Goal: Transaction & Acquisition: Purchase product/service

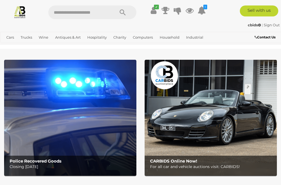
click at [0, 0] on link "View All Antiques & Art Auctions" at bounding box center [0, 0] width 0 height 0
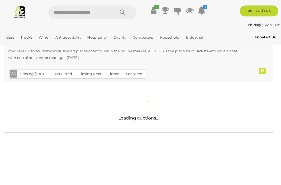
scroll to position [108, 0]
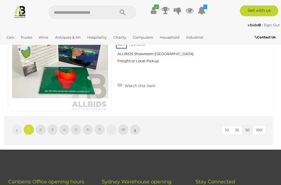
scroll to position [5351, 0]
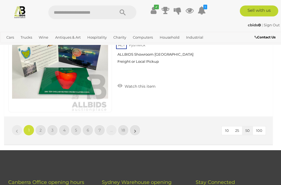
click at [124, 128] on span "18" at bounding box center [123, 130] width 4 height 5
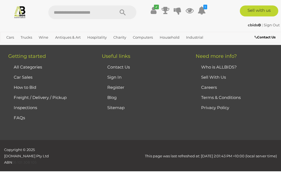
scroll to position [124, 0]
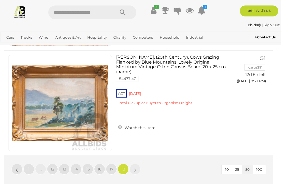
scroll to position [1405, 0]
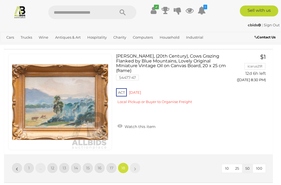
click at [111, 166] on span "17" at bounding box center [112, 168] width 4 height 5
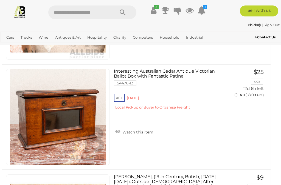
scroll to position [2130, 2]
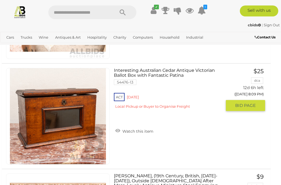
click at [241, 103] on span "BID PAGE" at bounding box center [245, 105] width 21 height 5
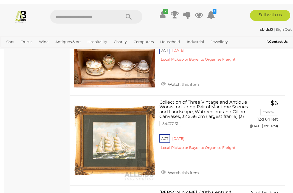
scroll to position [3015, 0]
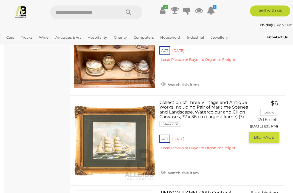
click at [261, 135] on span "BID PAGE" at bounding box center [264, 137] width 21 height 5
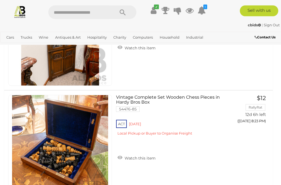
scroll to position [5167, 0]
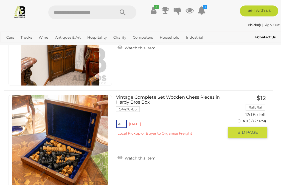
click at [248, 130] on span "BID PAGE" at bounding box center [247, 132] width 21 height 5
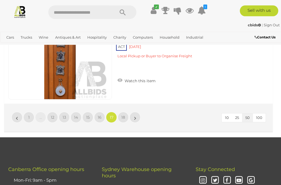
scroll to position [5368, 0]
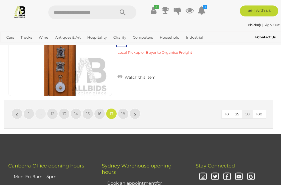
click at [101, 111] on span "16" at bounding box center [100, 113] width 4 height 5
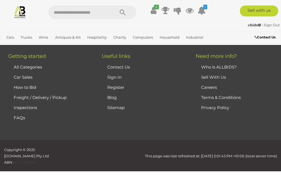
scroll to position [124, 0]
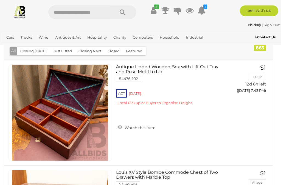
scroll to position [127, 0]
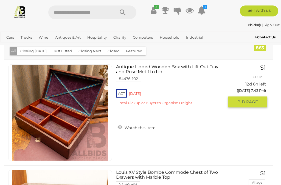
click at [248, 97] on button "GO TO BID PAGE" at bounding box center [247, 102] width 39 height 11
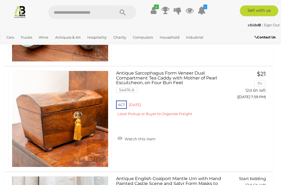
scroll to position [4980, 0]
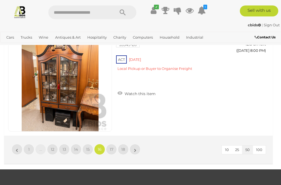
click at [89, 147] on span "15" at bounding box center [88, 149] width 4 height 5
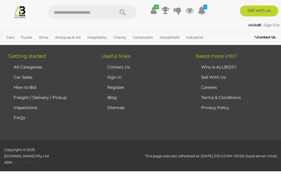
scroll to position [124, 0]
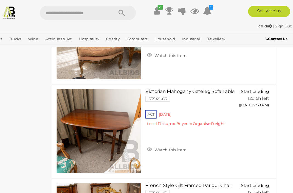
scroll to position [3574, 8]
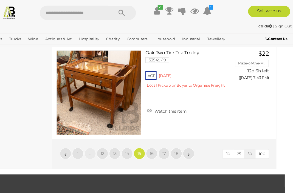
click at [128, 142] on link "14" at bounding box center [133, 147] width 11 height 11
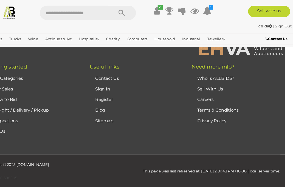
scroll to position [141, 4]
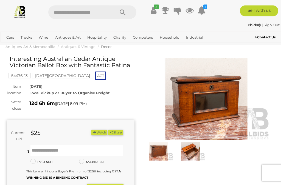
scroll to position [18, 0]
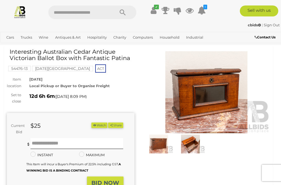
click at [208, 101] on img at bounding box center [207, 92] width 128 height 82
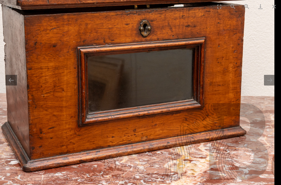
click at [270, 86] on button "Next slide" at bounding box center [270, 80] width 12 height 11
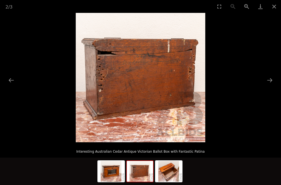
click at [269, 86] on button "Next slide" at bounding box center [270, 80] width 12 height 11
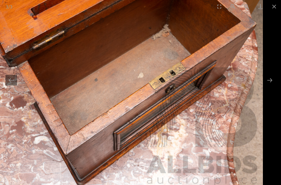
click at [268, 86] on button "Next slide" at bounding box center [270, 80] width 12 height 11
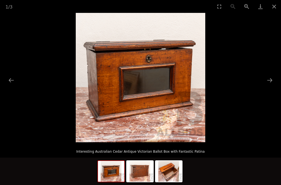
click at [279, 7] on button "Close gallery" at bounding box center [274, 6] width 14 height 13
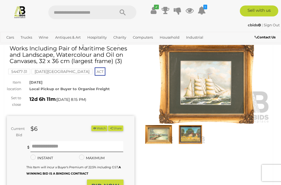
scroll to position [29, 0]
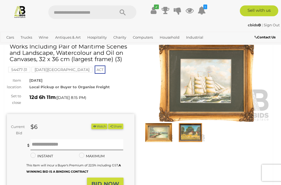
click at [191, 134] on img at bounding box center [190, 132] width 29 height 19
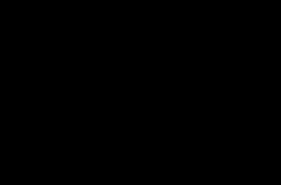
scroll to position [29, 0]
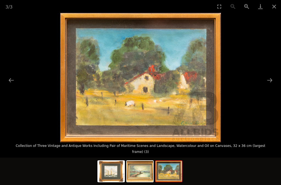
click at [272, 86] on button "Next slide" at bounding box center [270, 80] width 12 height 11
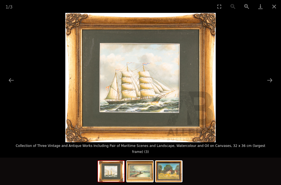
click at [269, 86] on button "Next slide" at bounding box center [270, 80] width 12 height 11
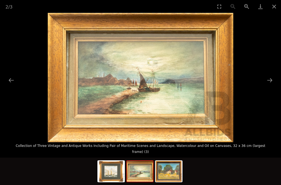
click at [269, 86] on button "Next slide" at bounding box center [270, 80] width 12 height 11
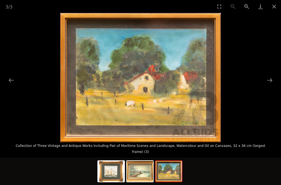
click at [271, 9] on button "Close gallery" at bounding box center [274, 6] width 14 height 13
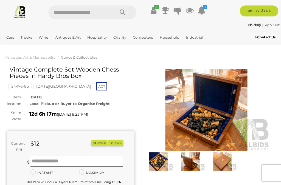
click at [212, 116] on img at bounding box center [207, 110] width 128 height 82
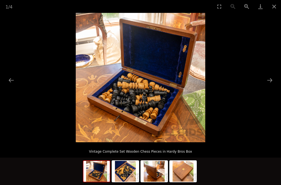
click at [270, 83] on button "Next slide" at bounding box center [270, 80] width 12 height 11
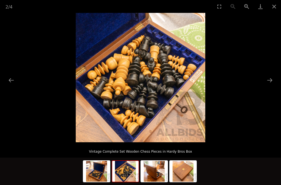
click at [270, 84] on button "Next slide" at bounding box center [270, 80] width 12 height 11
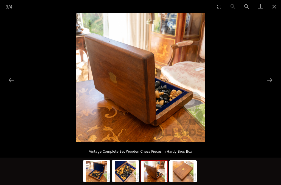
click at [272, 84] on button "Next slide" at bounding box center [270, 80] width 12 height 11
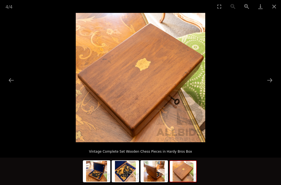
click at [270, 83] on button "Next slide" at bounding box center [270, 80] width 12 height 11
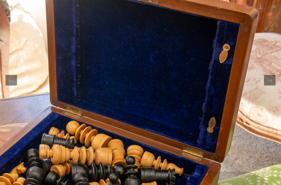
click at [269, 83] on button "Next slide" at bounding box center [270, 80] width 12 height 11
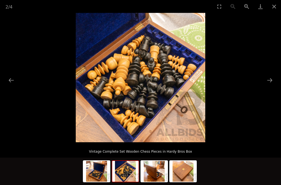
click at [274, 6] on button "Close gallery" at bounding box center [274, 6] width 14 height 13
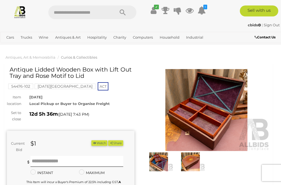
click at [207, 111] on img at bounding box center [207, 110] width 128 height 82
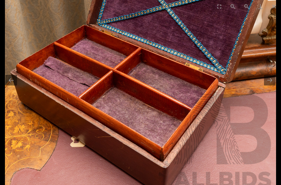
click at [269, 82] on button "Next slide" at bounding box center [270, 80] width 12 height 11
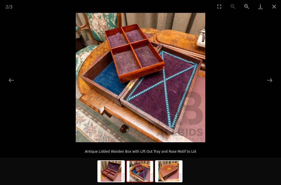
click at [267, 83] on button "Next slide" at bounding box center [270, 80] width 12 height 11
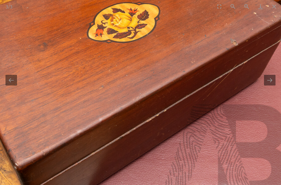
click at [269, 82] on button "Next slide" at bounding box center [270, 80] width 12 height 11
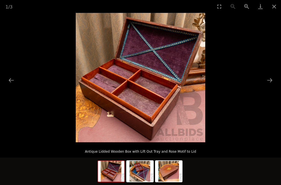
click at [273, 8] on button "Close gallery" at bounding box center [274, 6] width 14 height 13
